Goal: Information Seeking & Learning: Check status

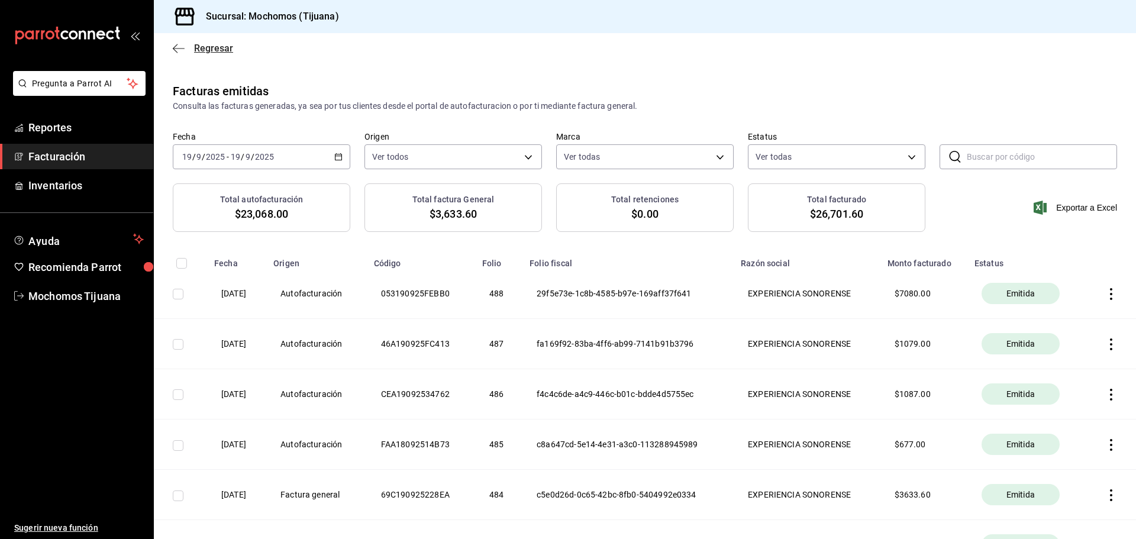
click at [207, 47] on span "Regresar" at bounding box center [213, 48] width 39 height 11
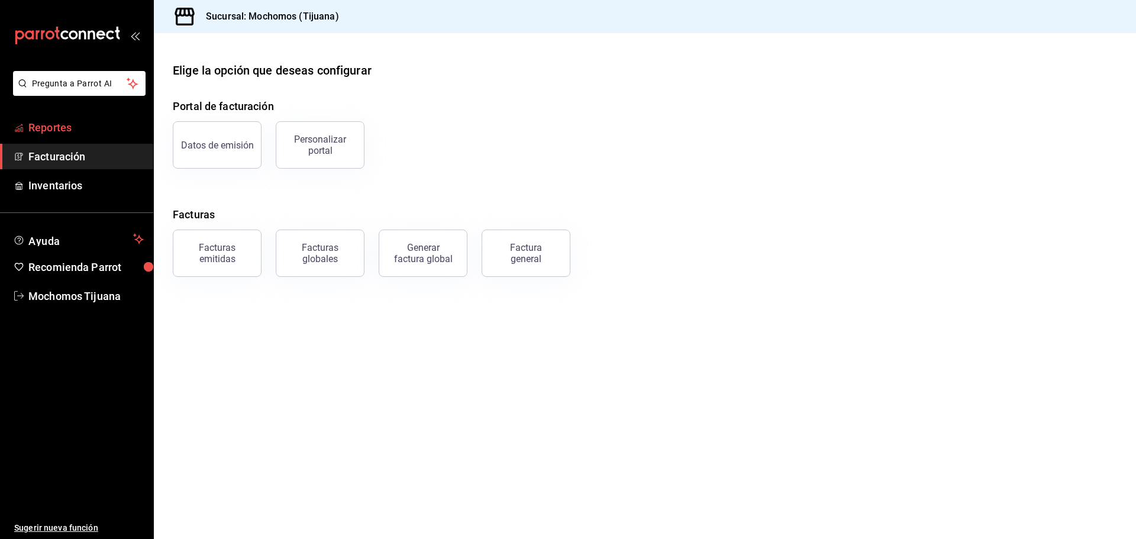
click at [66, 131] on span "Reportes" at bounding box center [85, 128] width 115 height 16
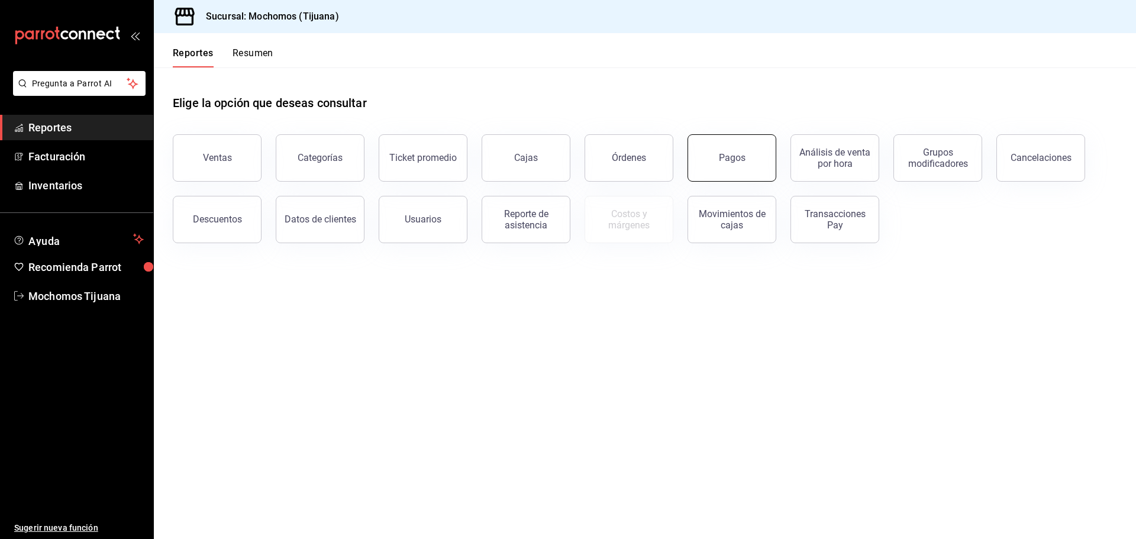
click at [722, 153] on div "Pagos" at bounding box center [732, 157] width 27 height 11
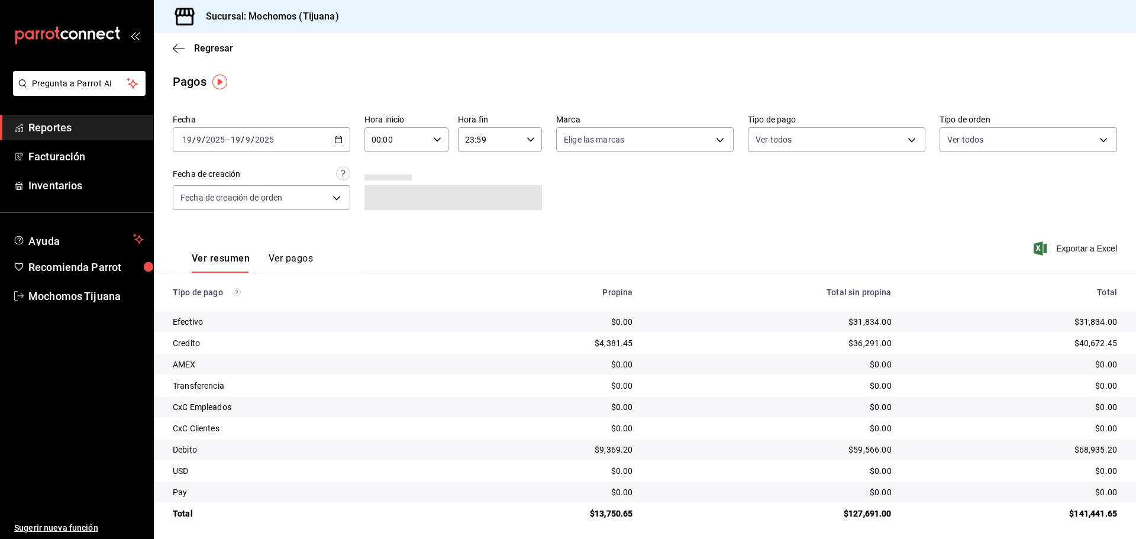
click at [443, 141] on div "00:00 Hora inicio" at bounding box center [407, 139] width 84 height 25
click at [379, 220] on span "04" at bounding box center [383, 224] width 23 height 9
type input "04:00"
click at [910, 138] on div at bounding box center [568, 269] width 1136 height 539
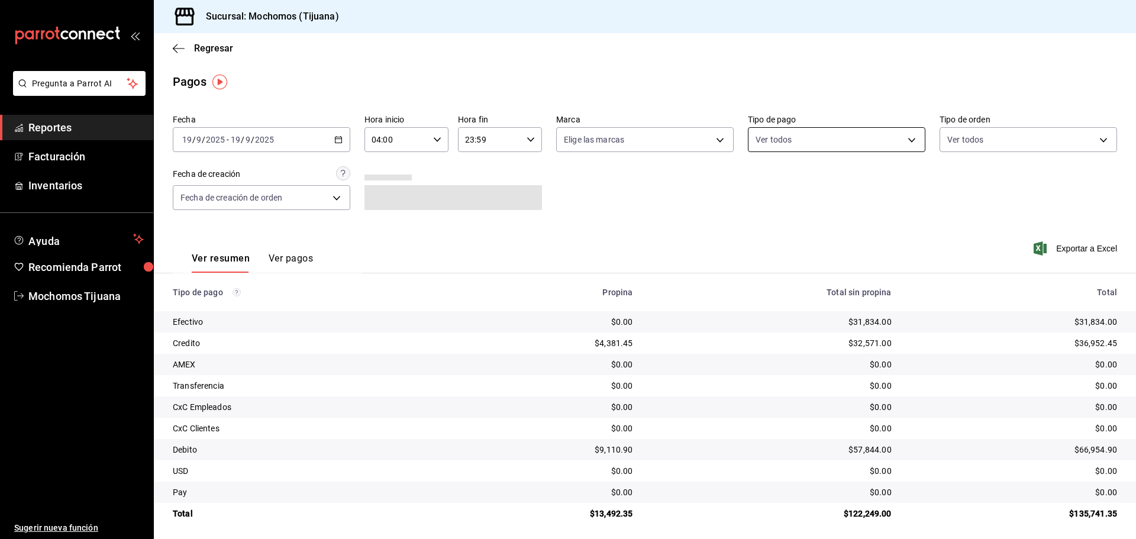
click at [903, 141] on body "Pregunta a Parrot AI Reportes Facturación Inventarios Ayuda Recomienda Parrot M…" at bounding box center [568, 269] width 1136 height 539
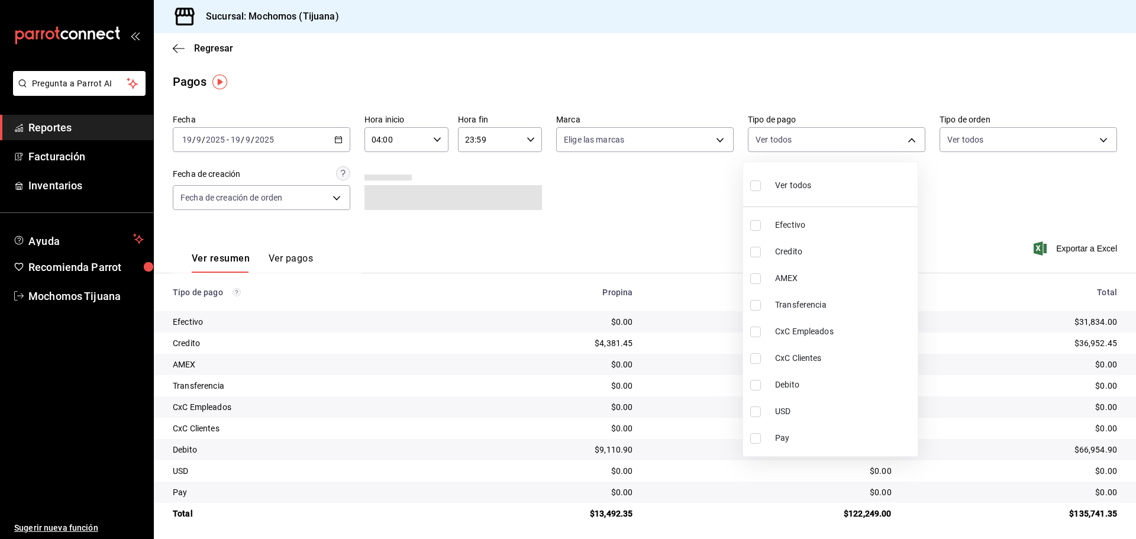
click at [758, 252] on input "checkbox" at bounding box center [755, 252] width 11 height 11
checkbox input "true"
type input "a27a072c-b141-4985-9f83-ae60dbe2196b"
click at [763, 386] on input "checkbox" at bounding box center [761, 385] width 11 height 11
checkbox input "true"
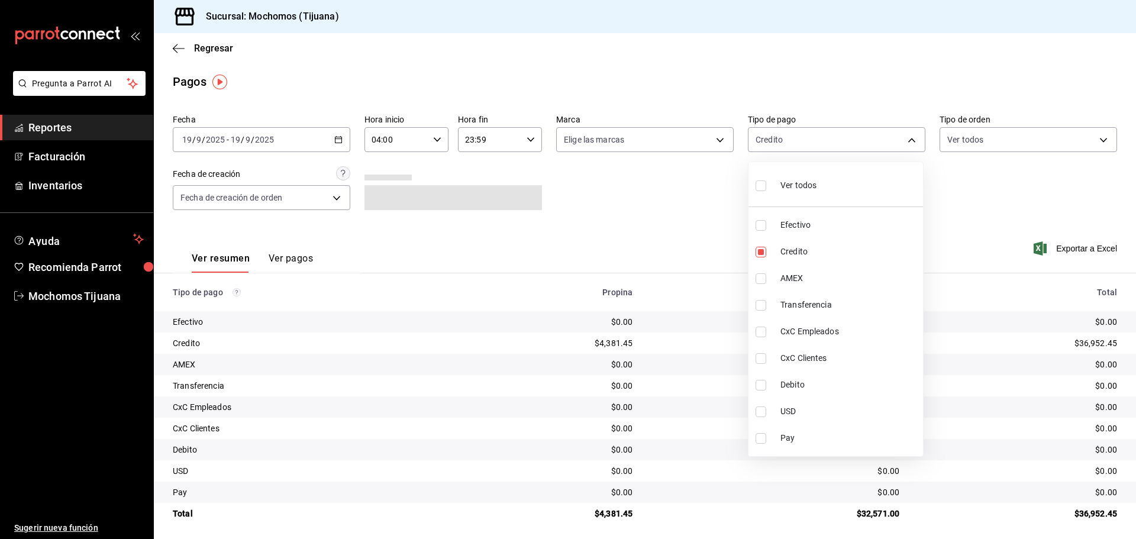
type input "a27a072c-b141-4985-9f83-ae60dbe2196b,b7370aa5-450f-4a05-bab4-2784151f97fb"
